Goal: Task Accomplishment & Management: Complete application form

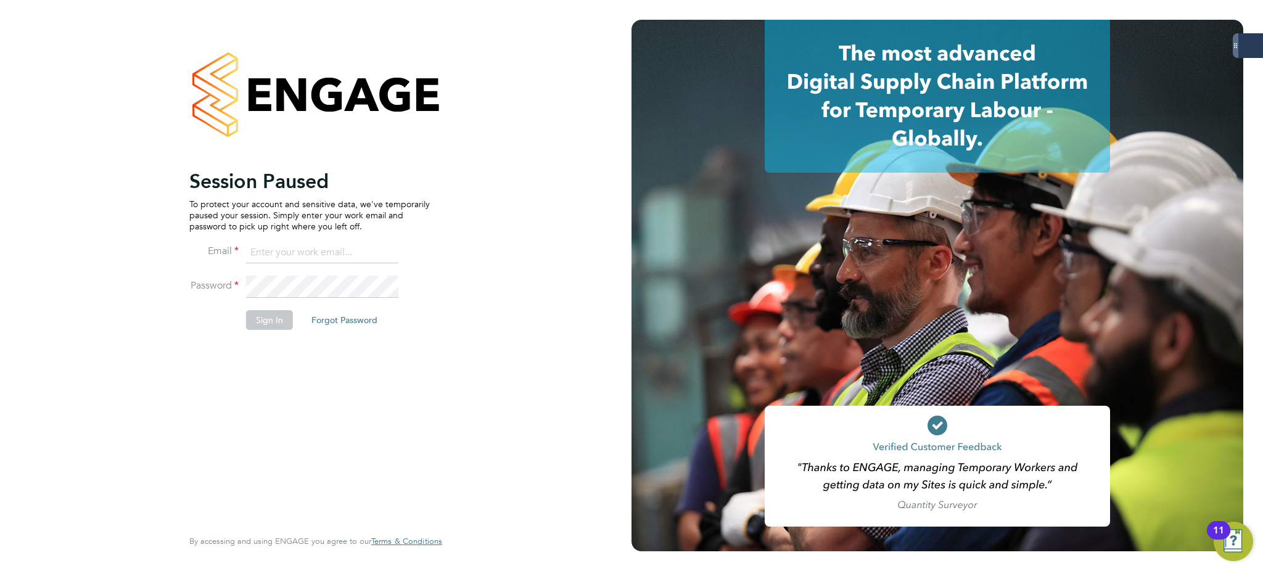
click at [330, 245] on input at bounding box center [322, 253] width 152 height 22
type input "[PERSON_NAME][EMAIL_ADDRESS][PERSON_NAME][DOMAIN_NAME]"
click at [278, 321] on button "Sign In" at bounding box center [269, 320] width 47 height 20
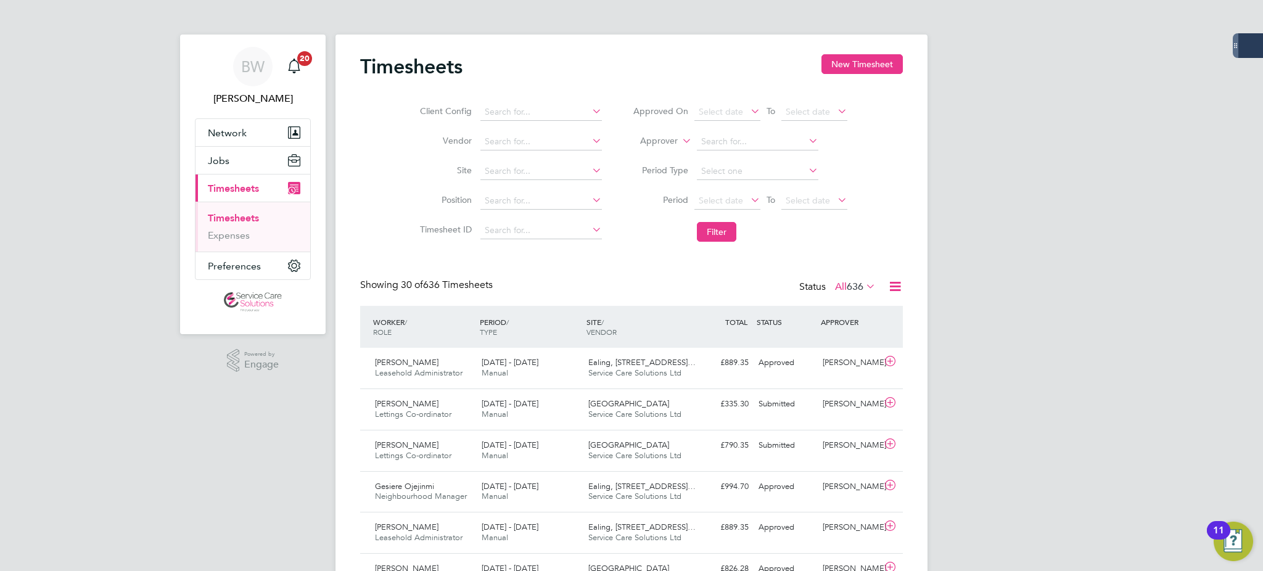
click at [578, 412] on div "18 - 24 Aug 2025 Manual" at bounding box center [530, 409] width 107 height 31
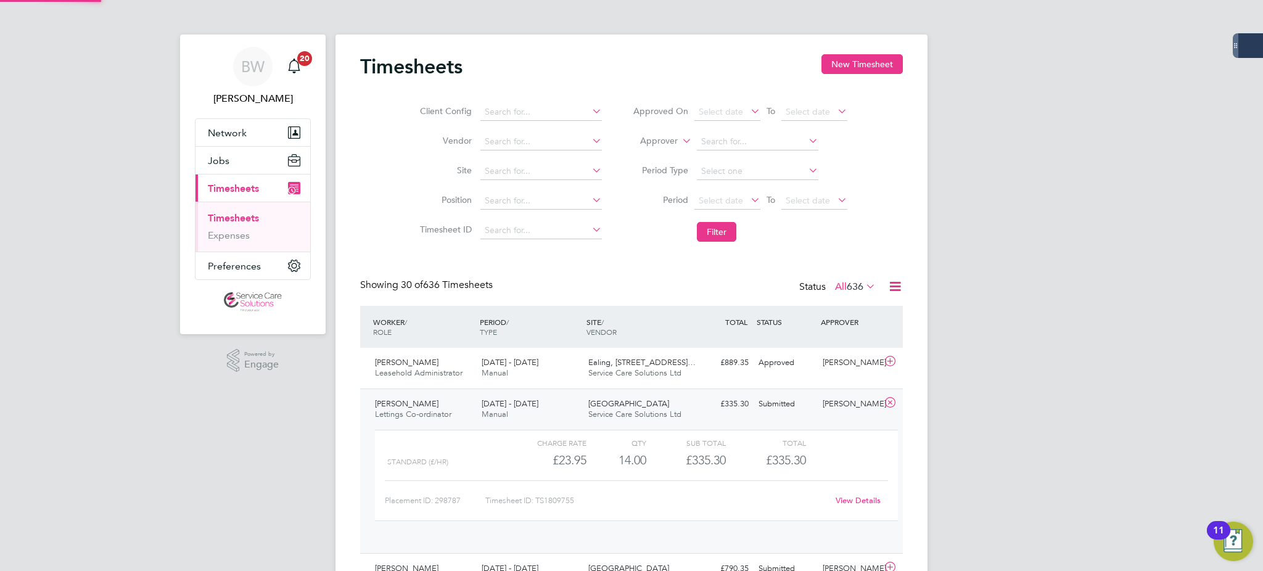
scroll to position [21, 120]
click at [865, 504] on link "View Details" at bounding box center [857, 500] width 45 height 10
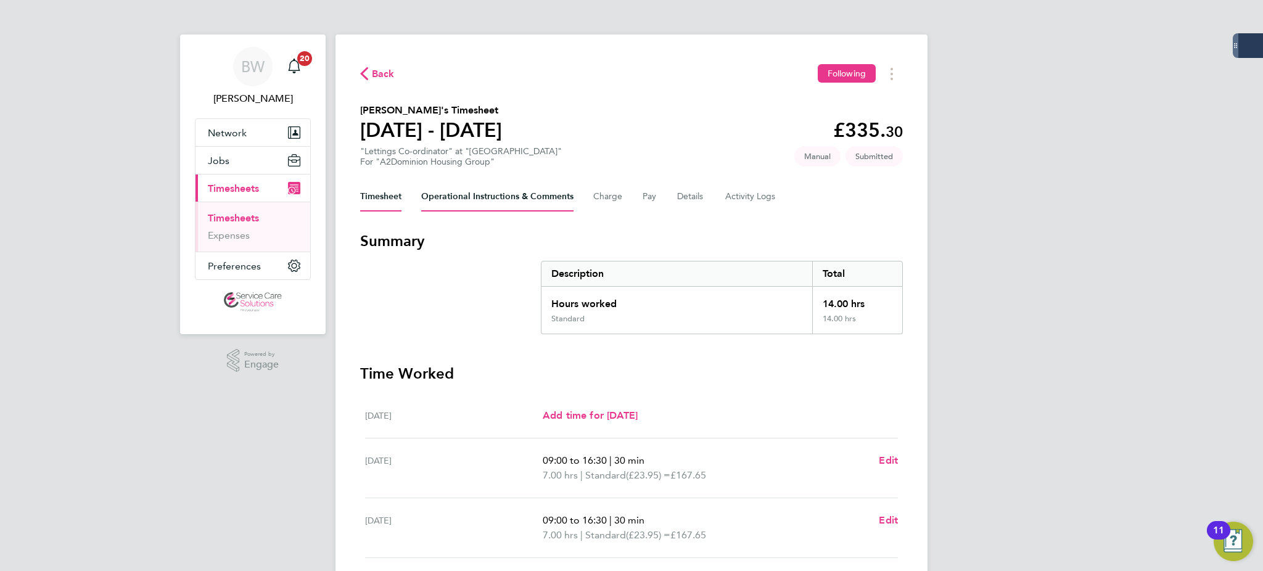
click at [529, 197] on Comments-tab "Operational Instructions & Comments" at bounding box center [497, 197] width 152 height 30
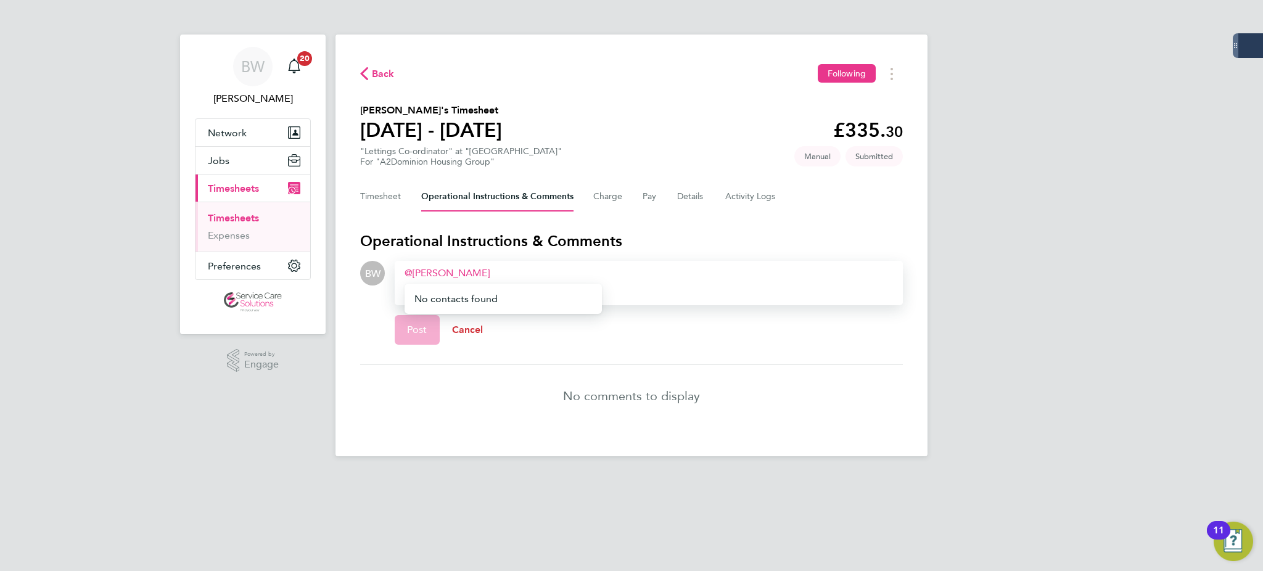
click at [470, 324] on span "Cancel" at bounding box center [467, 330] width 31 height 12
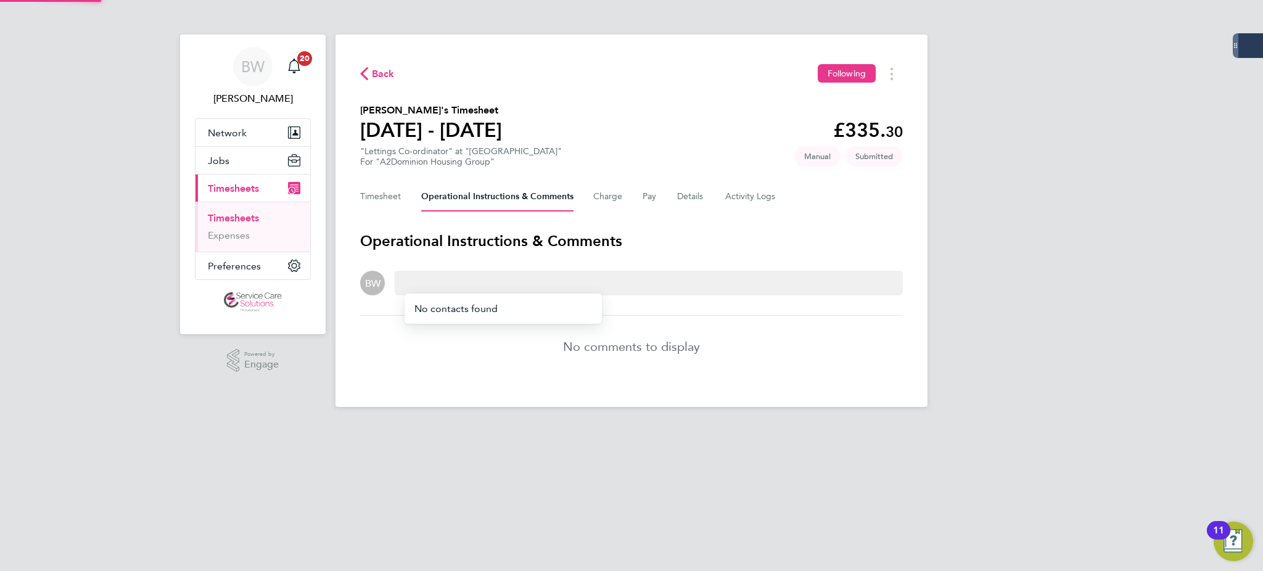
click at [1020, 306] on div "BW Bethany Wiles Notifications 20 Applications: Network Businesses Sites Worker…" at bounding box center [631, 213] width 1263 height 427
click at [232, 194] on span "Timesheets" at bounding box center [233, 188] width 51 height 12
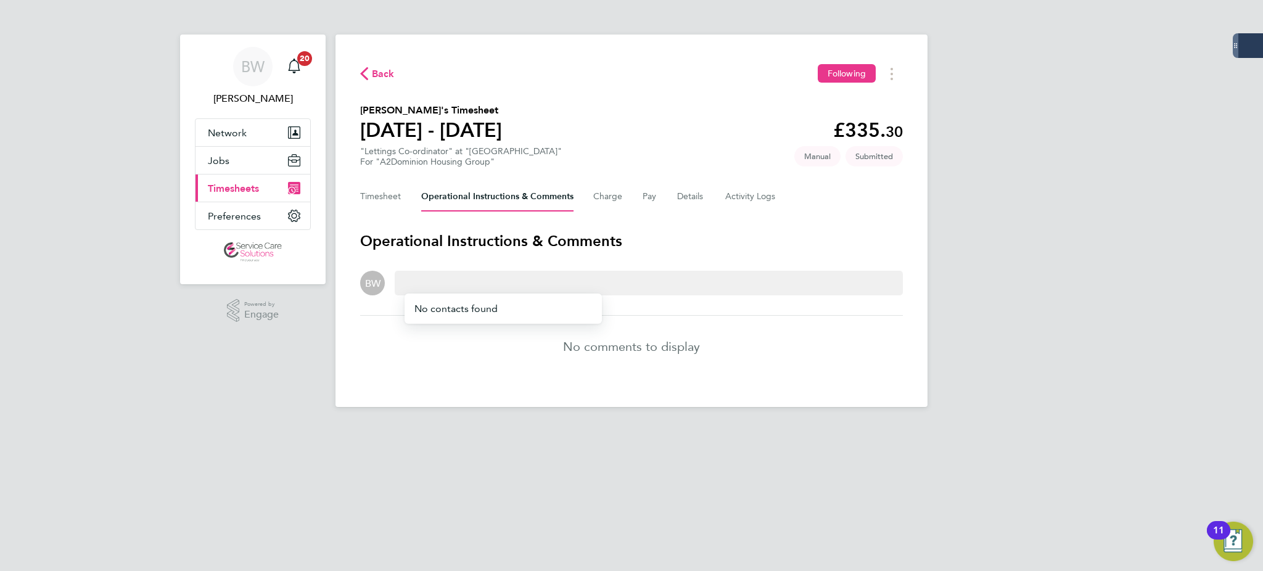
click at [241, 192] on span "Timesheets" at bounding box center [233, 188] width 51 height 12
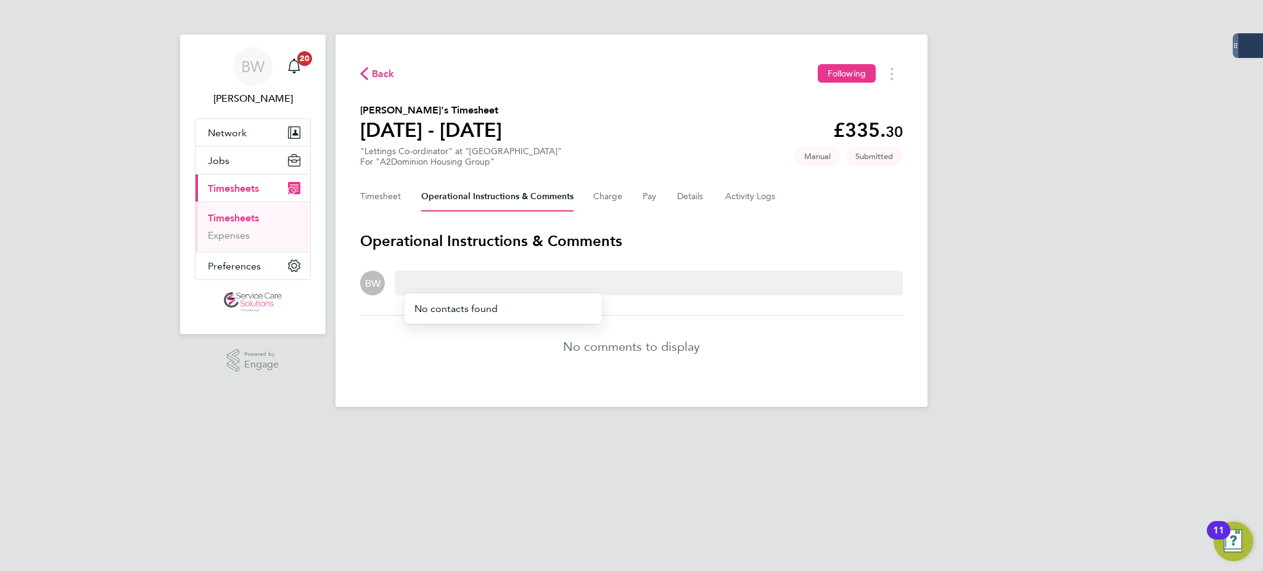
click at [232, 216] on link "Timesheets" at bounding box center [233, 218] width 51 height 12
